Goal: Information Seeking & Learning: Learn about a topic

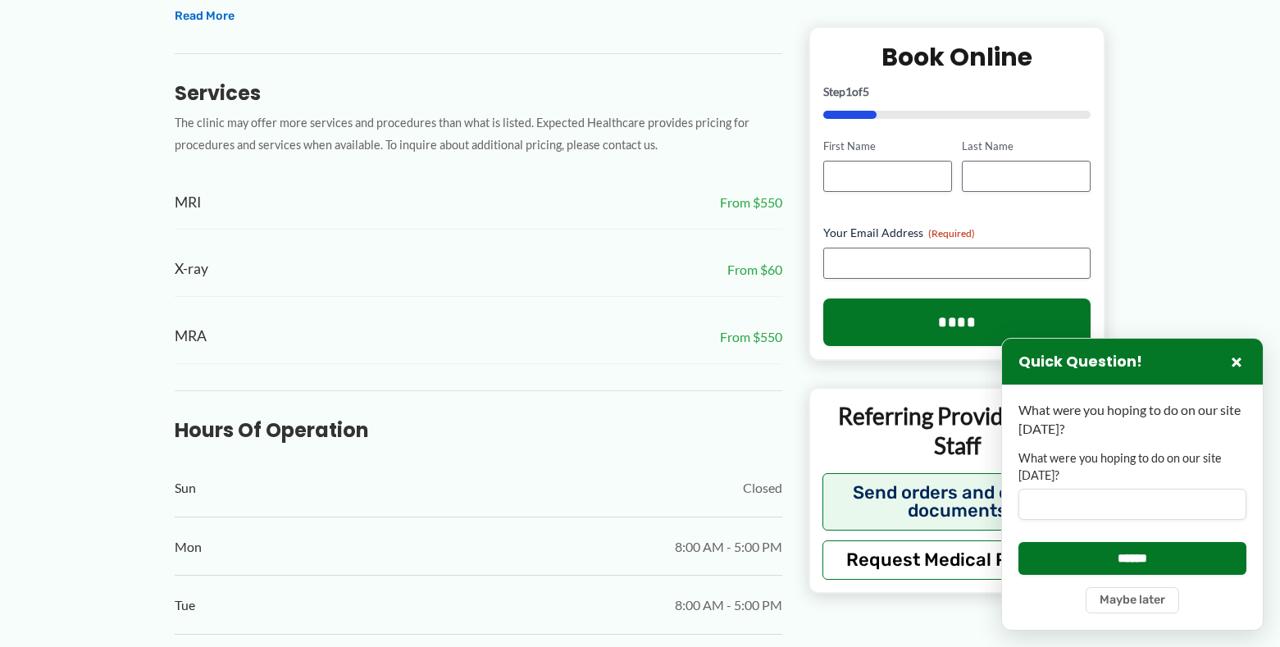
scroll to position [656, 0]
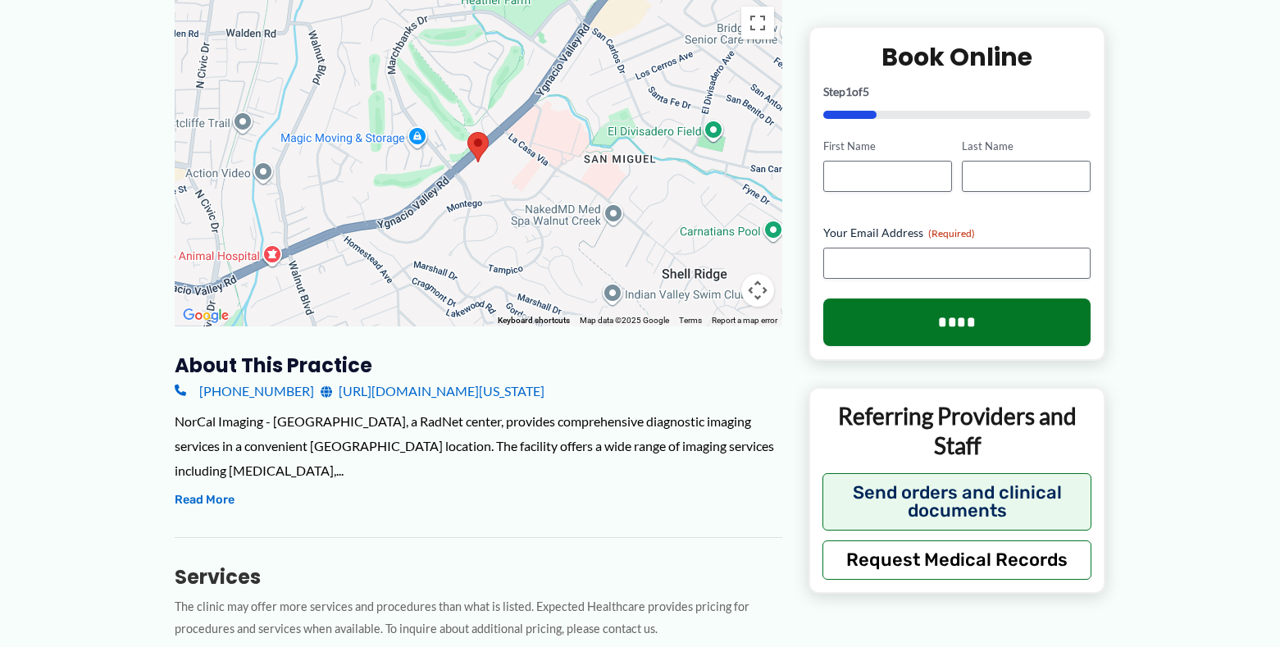
scroll to position [328, 0]
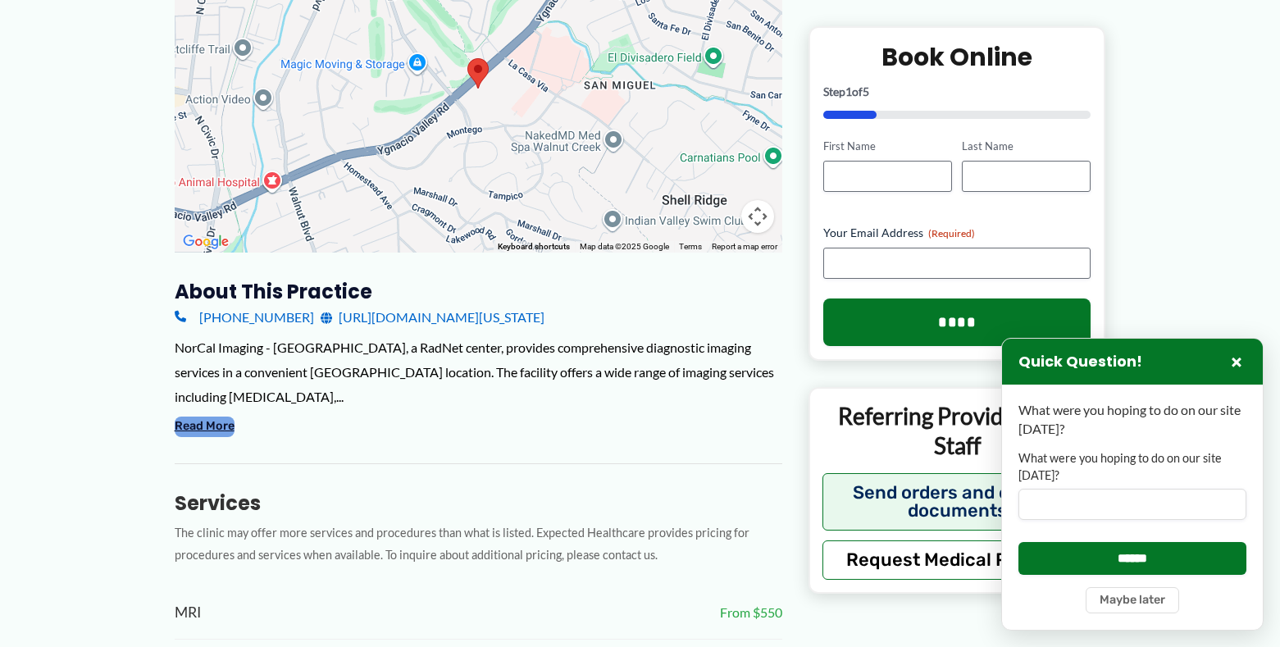
click at [226, 417] on button "Read More" at bounding box center [205, 427] width 60 height 20
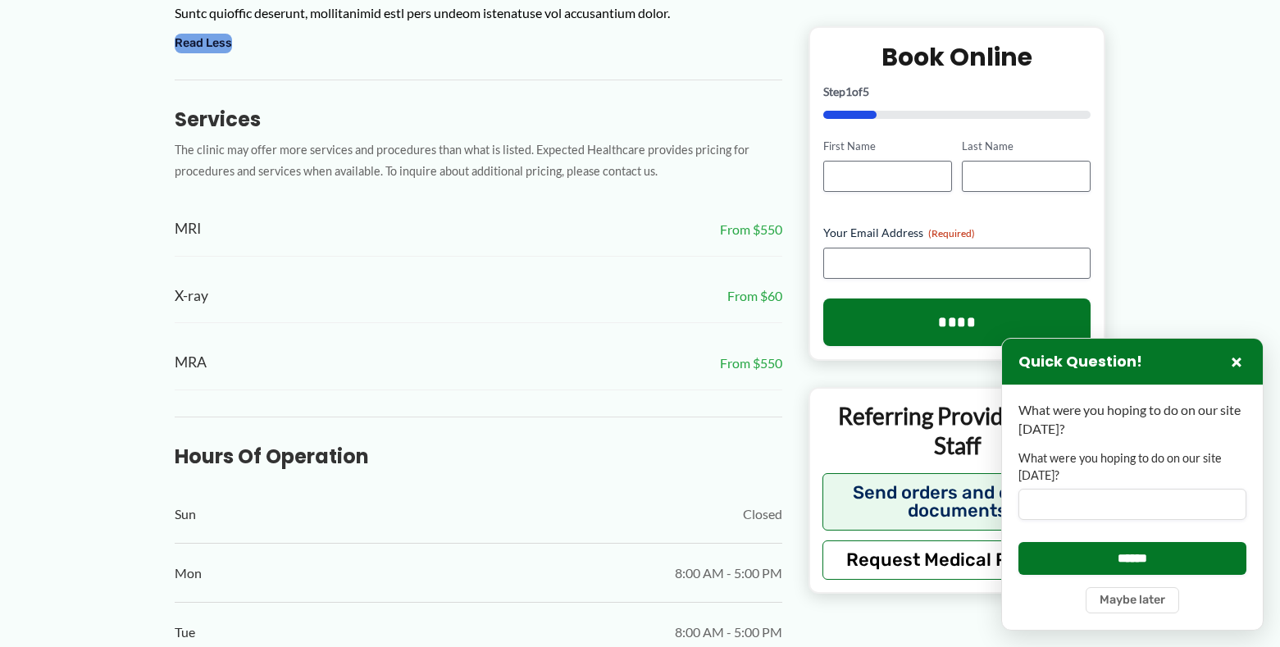
scroll to position [919, 0]
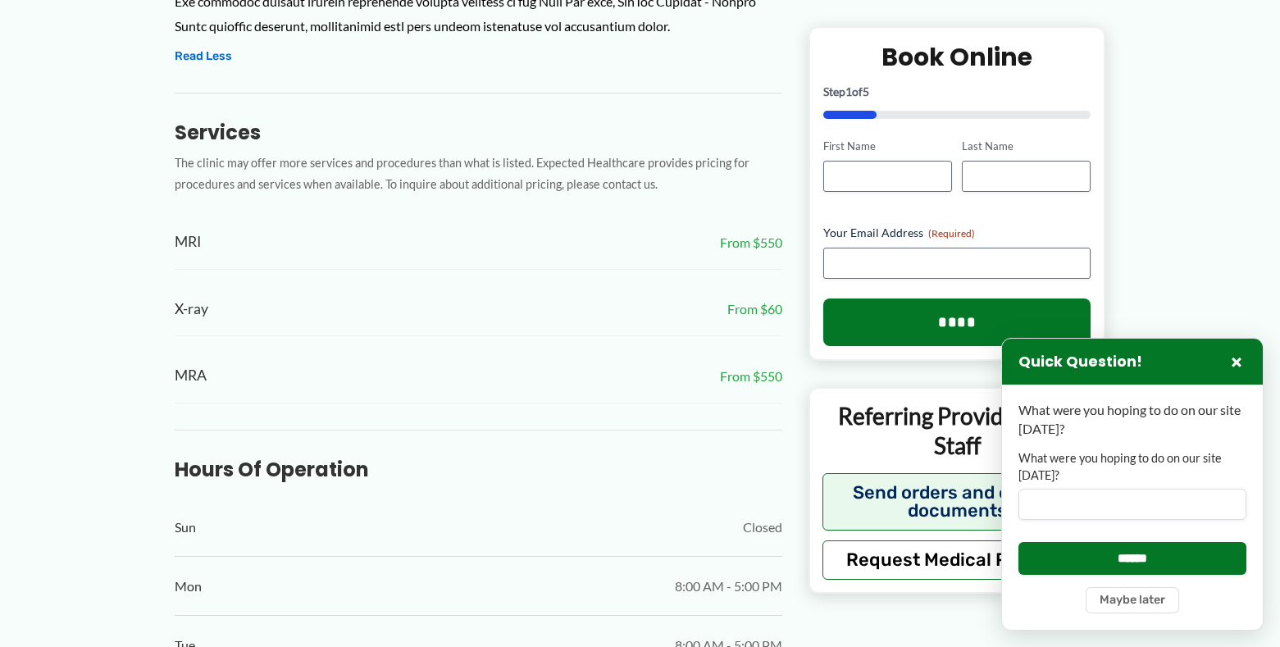
click at [742, 245] on span "From $550" at bounding box center [751, 242] width 62 height 25
click at [770, 244] on span "From $550" at bounding box center [751, 242] width 62 height 25
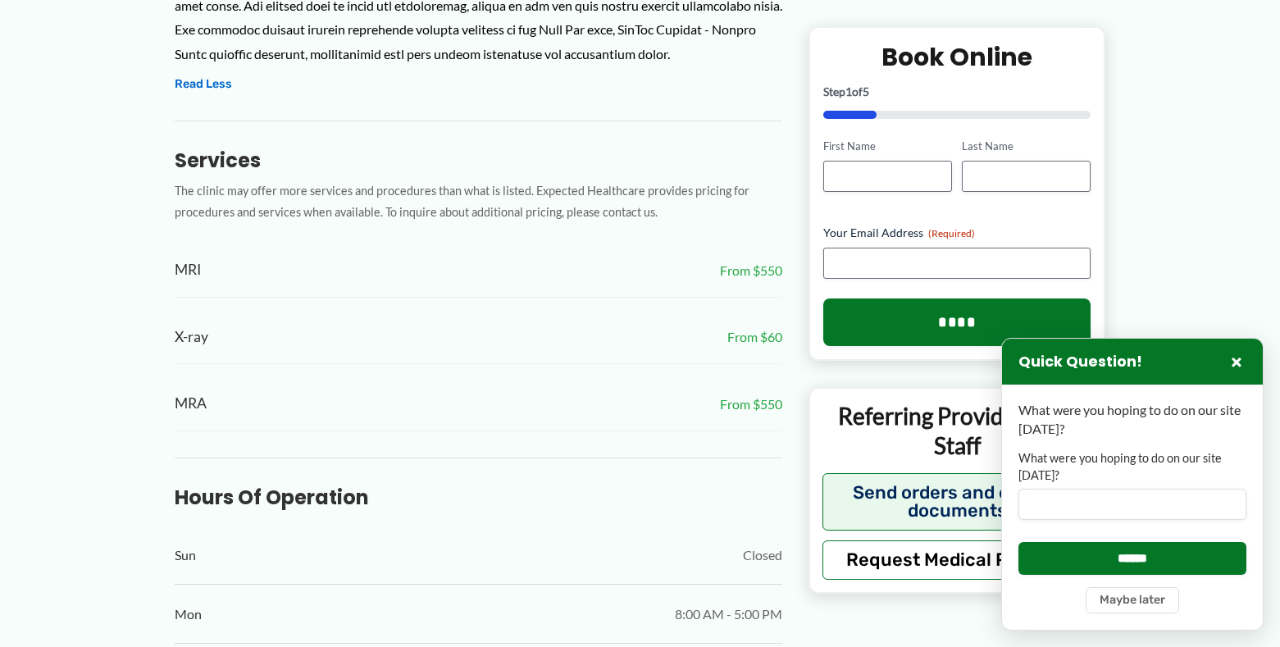
scroll to position [837, 0]
